Goal: Complete application form: Complete application form

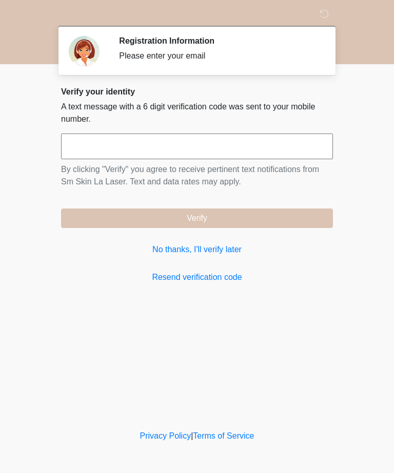
click at [88, 148] on input "text" at bounding box center [197, 147] width 272 height 26
type input "******"
click at [261, 215] on button "Verify" at bounding box center [197, 219] width 272 height 20
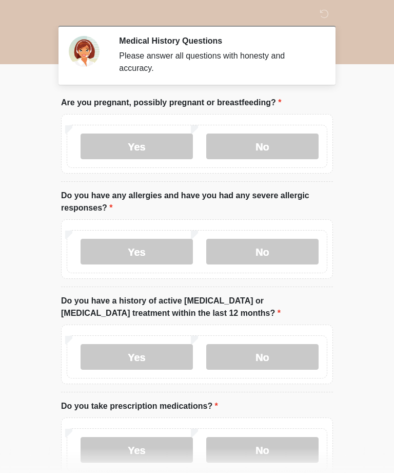
click at [274, 135] on label "No" at bounding box center [262, 147] width 112 height 26
click at [287, 252] on label "No" at bounding box center [262, 252] width 112 height 26
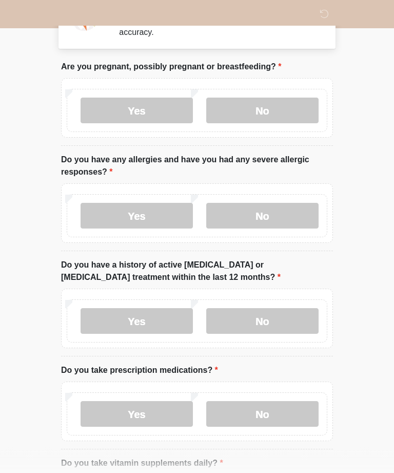
click at [297, 324] on label "No" at bounding box center [262, 322] width 112 height 26
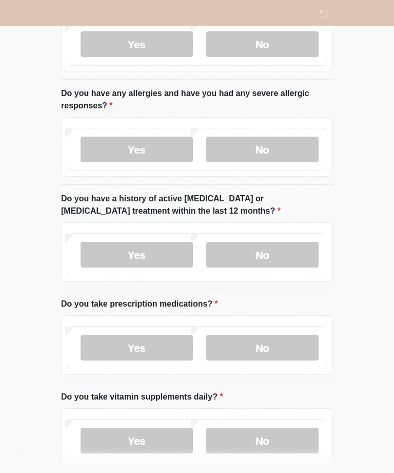
scroll to position [103, 0]
click at [289, 347] on label "No" at bounding box center [262, 347] width 112 height 26
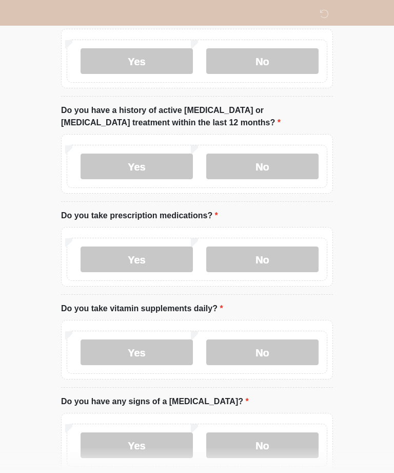
scroll to position [191, 0]
click at [285, 351] on label "No" at bounding box center [262, 353] width 112 height 26
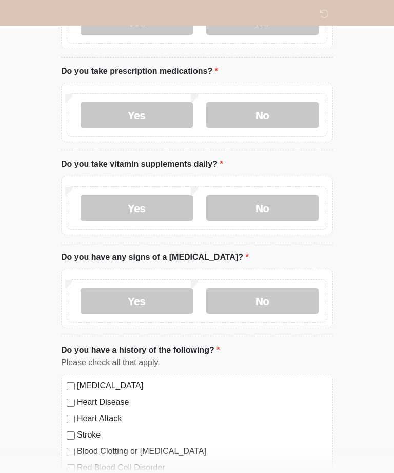
scroll to position [335, 0]
click at [297, 300] on label "No" at bounding box center [262, 301] width 112 height 26
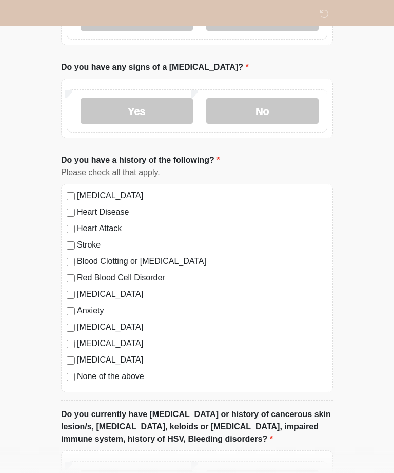
scroll to position [526, 0]
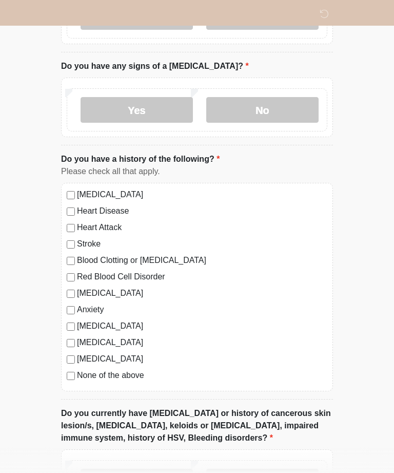
click at [111, 376] on label "None of the above" at bounding box center [202, 375] width 251 height 12
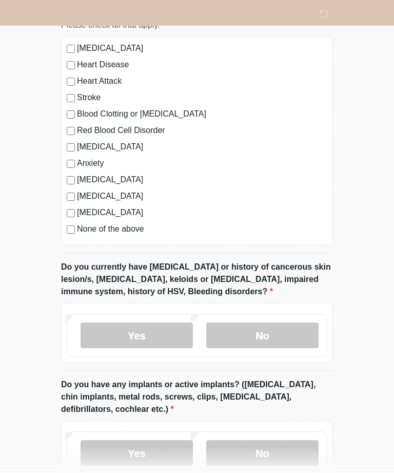
scroll to position [672, 0]
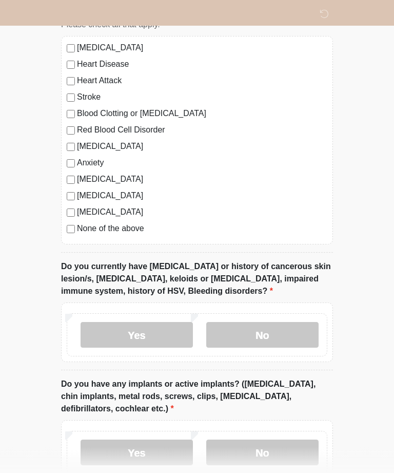
click at [294, 342] on label "No" at bounding box center [262, 336] width 112 height 26
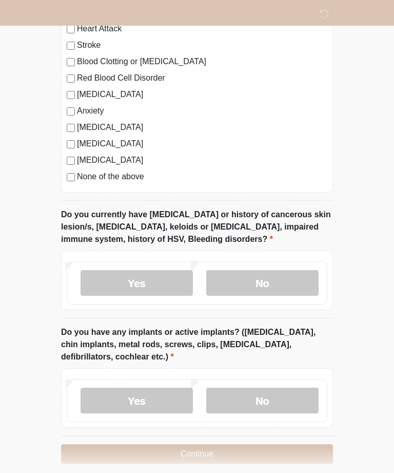
scroll to position [736, 0]
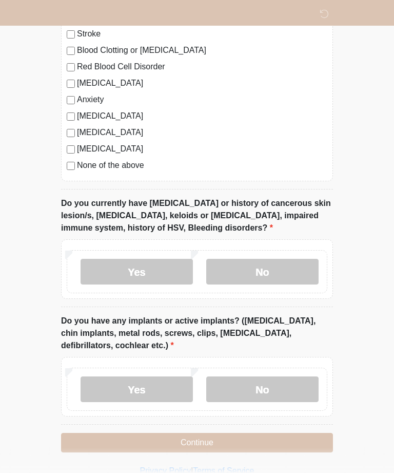
click at [290, 388] on label "No" at bounding box center [262, 389] width 112 height 26
click at [299, 443] on button "Continue" at bounding box center [197, 443] width 272 height 20
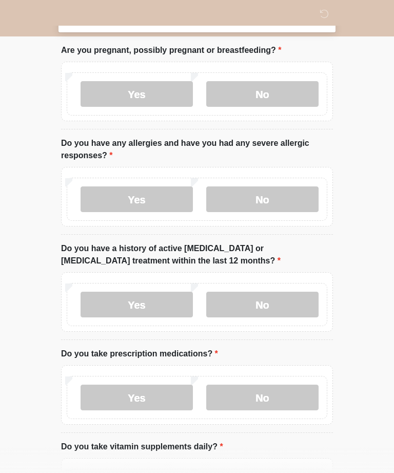
scroll to position [0, 0]
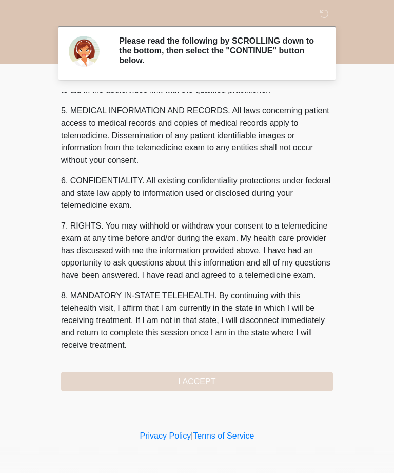
click at [278, 384] on button "I ACCEPT" at bounding box center [197, 382] width 272 height 20
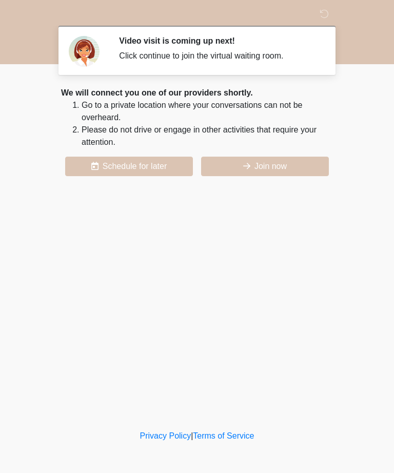
click at [293, 161] on button "Join now" at bounding box center [265, 167] width 128 height 20
